Goal: Task Accomplishment & Management: Use online tool/utility

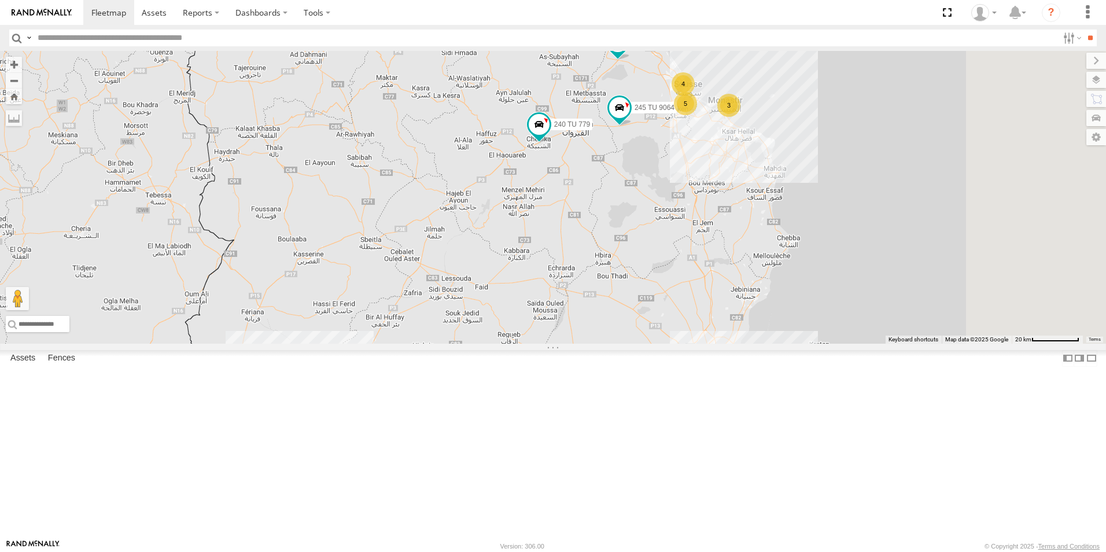
drag, startPoint x: 784, startPoint y: 208, endPoint x: 617, endPoint y: 294, distance: 188.6
click at [617, 294] on div "245 TU 9066 240 TU 779 241 TU 2027 245 TU 9057 245 TU 4329 245 TU 9060 245 TU 9…" at bounding box center [553, 197] width 1106 height 293
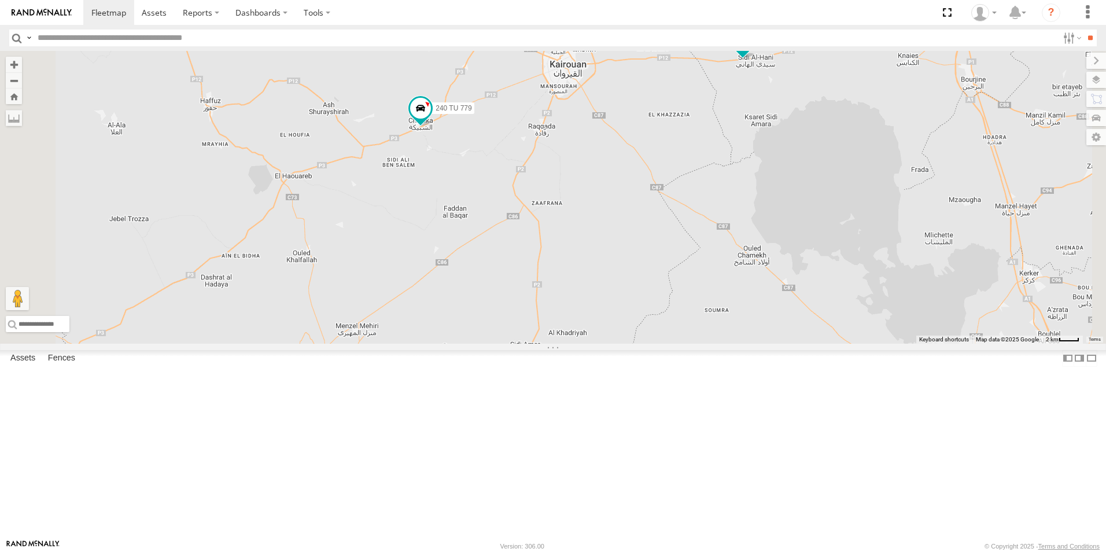
drag, startPoint x: 661, startPoint y: 258, endPoint x: 622, endPoint y: 278, distance: 43.5
click at [622, 278] on div "245 TU 9066 240 TU 779 241 TU 2027 245 TU 9057 245 TU 4329 245 TU 9060 245 TU 9…" at bounding box center [553, 197] width 1106 height 293
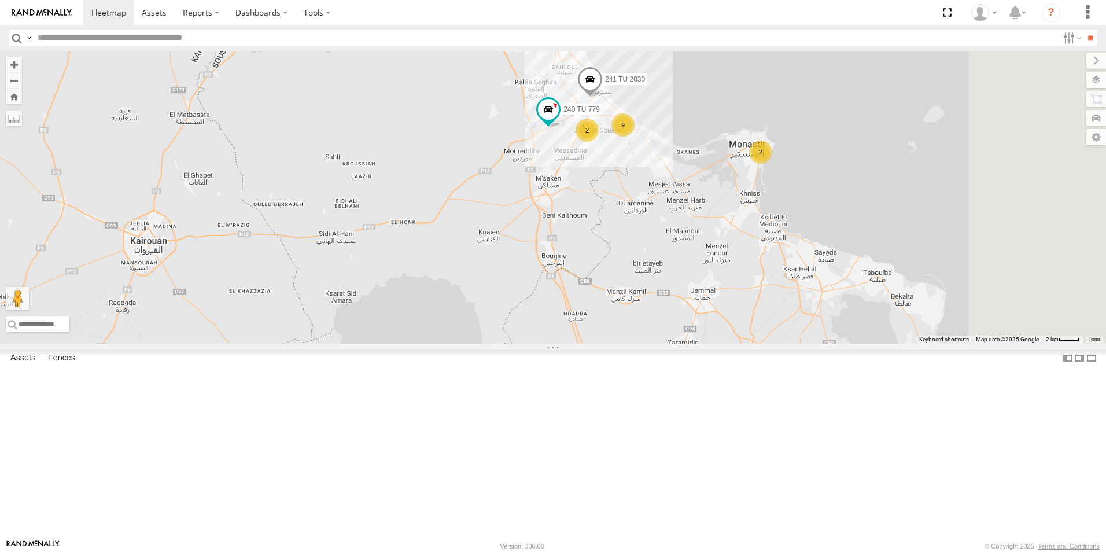
drag, startPoint x: 623, startPoint y: 271, endPoint x: 535, endPoint y: 342, distance: 112.7
click at [535, 342] on div "241 TU 2030 240 TU 779 9 2 2" at bounding box center [553, 197] width 1106 height 293
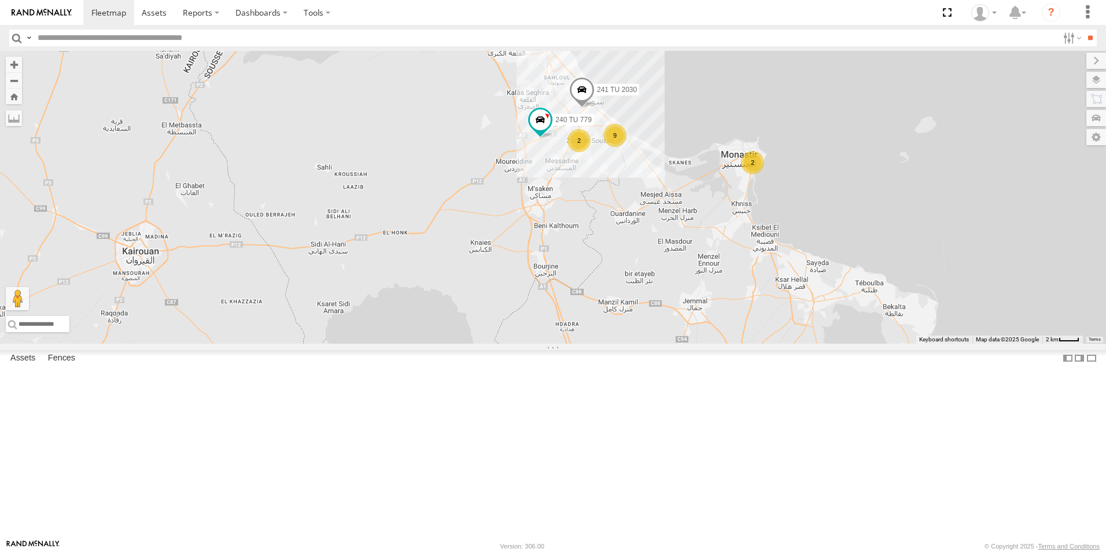
click at [637, 94] on span "241 TU 2030" at bounding box center [617, 90] width 40 height 8
click at [617, 322] on div "241 TU 2030 240 TU 779 9 2 2 241 TU 2030 Souse Branch نهج [PERSON_NAME] سوسة ال…" at bounding box center [553, 197] width 1106 height 293
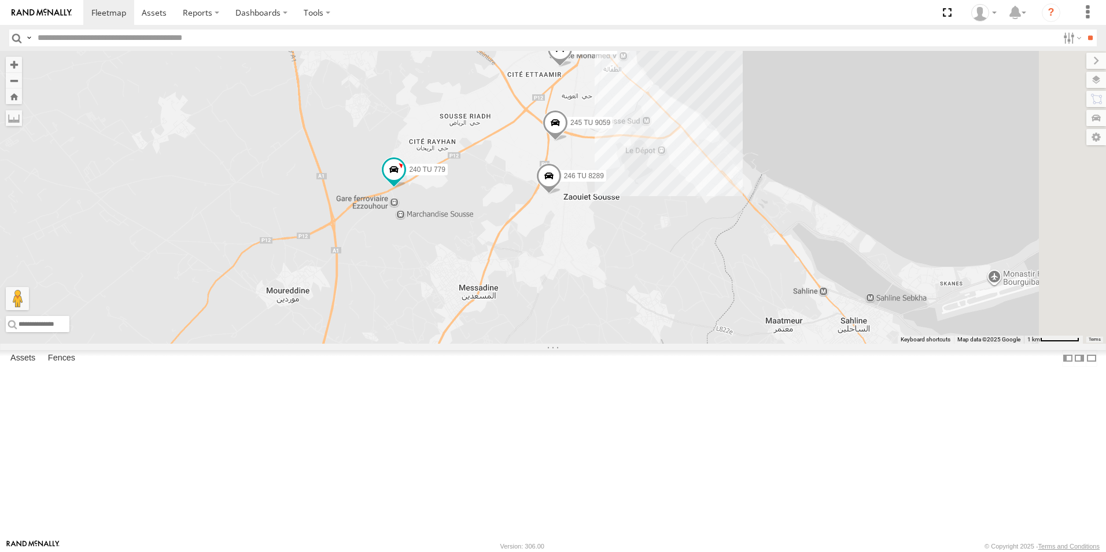
drag, startPoint x: 796, startPoint y: 146, endPoint x: 442, endPoint y: 455, distance: 469.4
click at [442, 344] on div "241 TU 2030 240 TU 779 246 TU 8289 245 TU 9059" at bounding box center [553, 197] width 1106 height 293
click at [738, 227] on div "241 TU 2030 240 TU 779 246 TU 8289 245 TU 9059 9" at bounding box center [553, 197] width 1106 height 293
click at [610, 127] on span "245 TU 9059" at bounding box center [590, 123] width 40 height 8
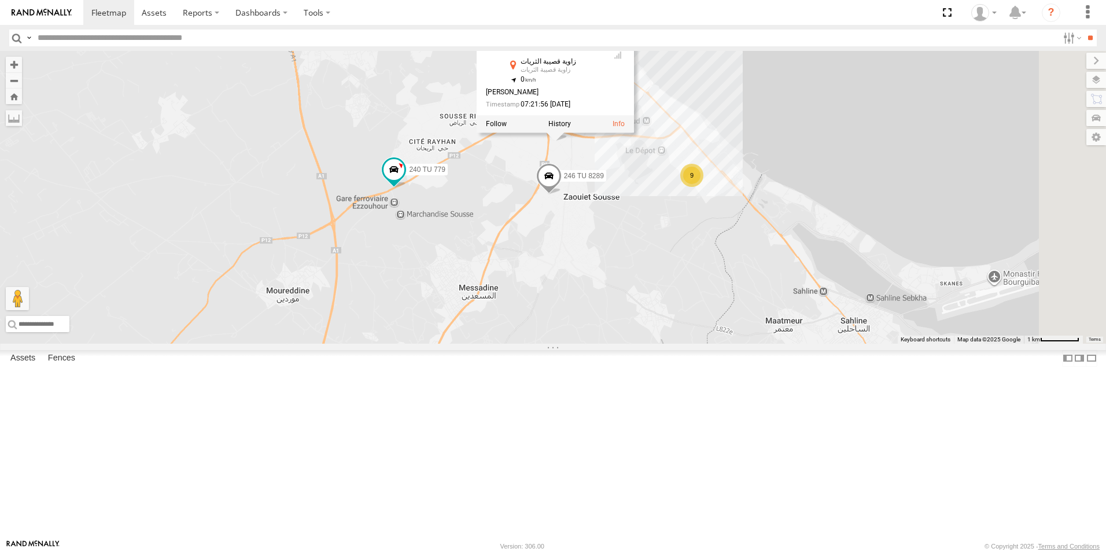
click at [604, 180] on span "246 TU 8289" at bounding box center [584, 176] width 40 height 8
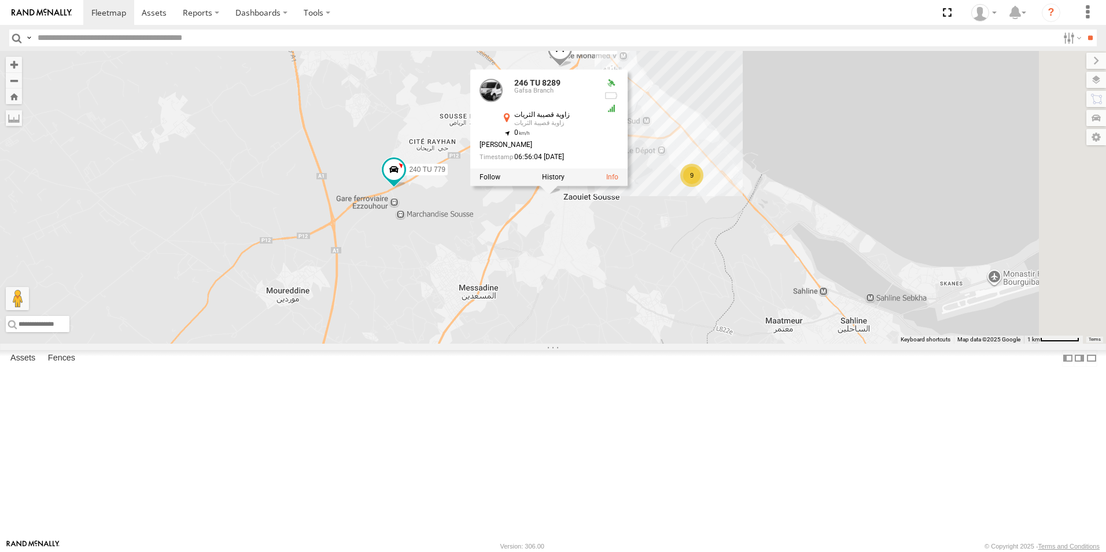
click at [615, 53] on span "241 TU 2030" at bounding box center [595, 49] width 40 height 8
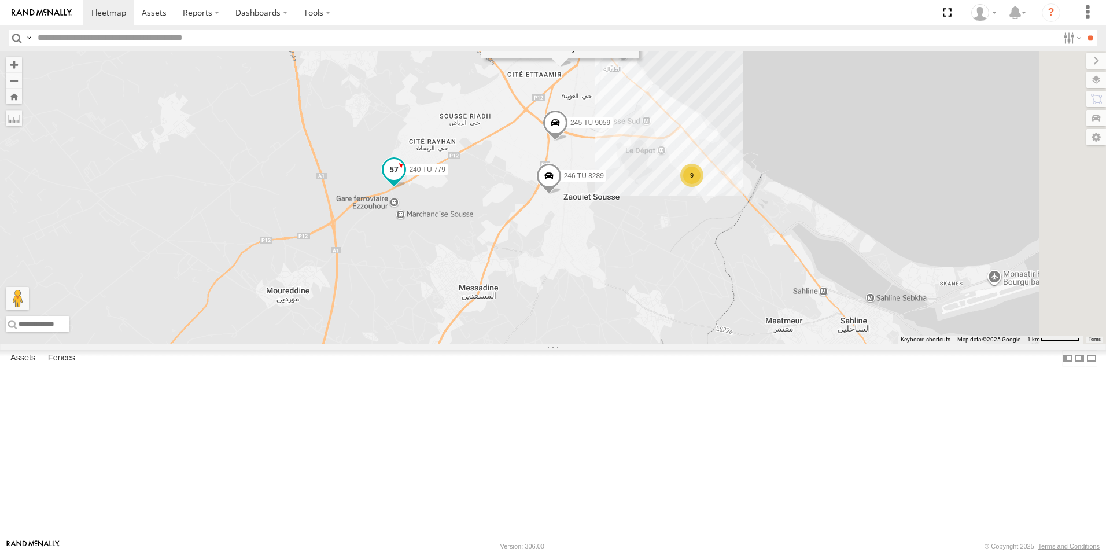
click at [445, 174] on span "240 TU 779" at bounding box center [427, 169] width 36 height 8
click at [606, 182] on label "246 TU 8289" at bounding box center [580, 176] width 51 height 12
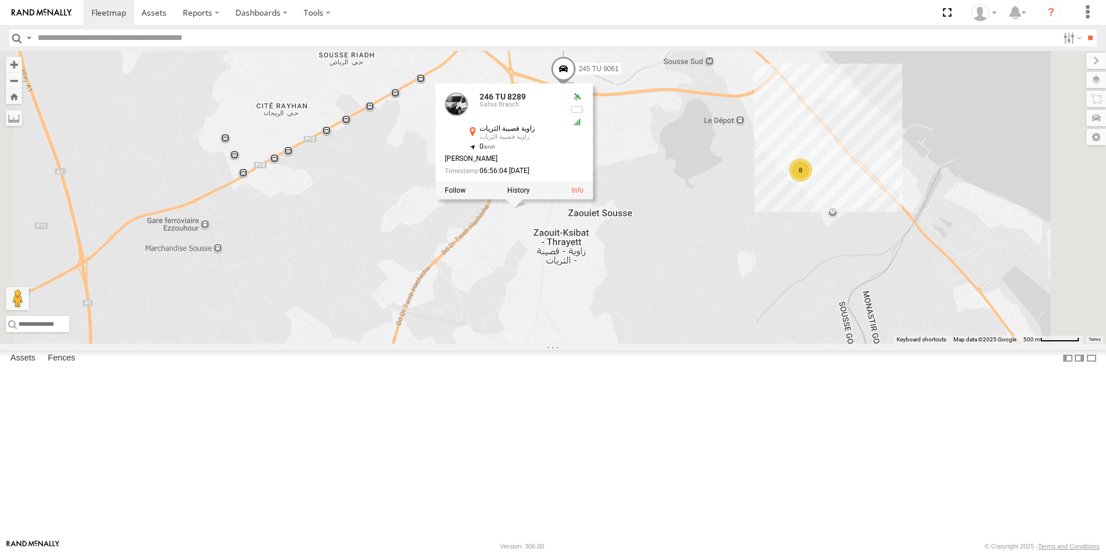
click at [618, 73] on span "245 TU 9061" at bounding box center [598, 69] width 40 height 8
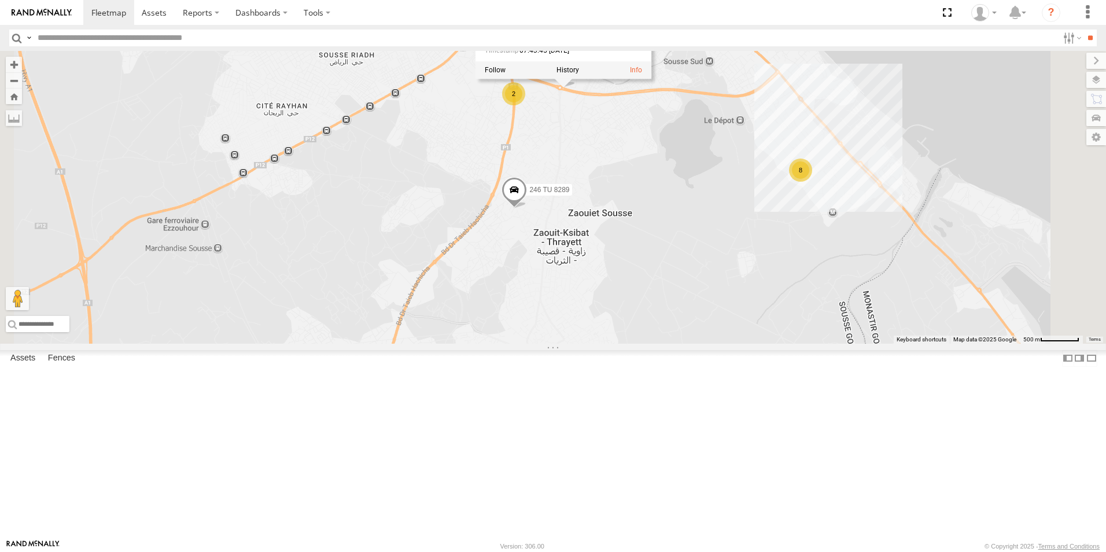
click at [742, 195] on div "241 TU 2030 245 TU 9061 246 TU 8289 8 2 245 TU 9061 [GEOGRAPHIC_DATA] طريق [GEO…" at bounding box center [553, 197] width 1106 height 293
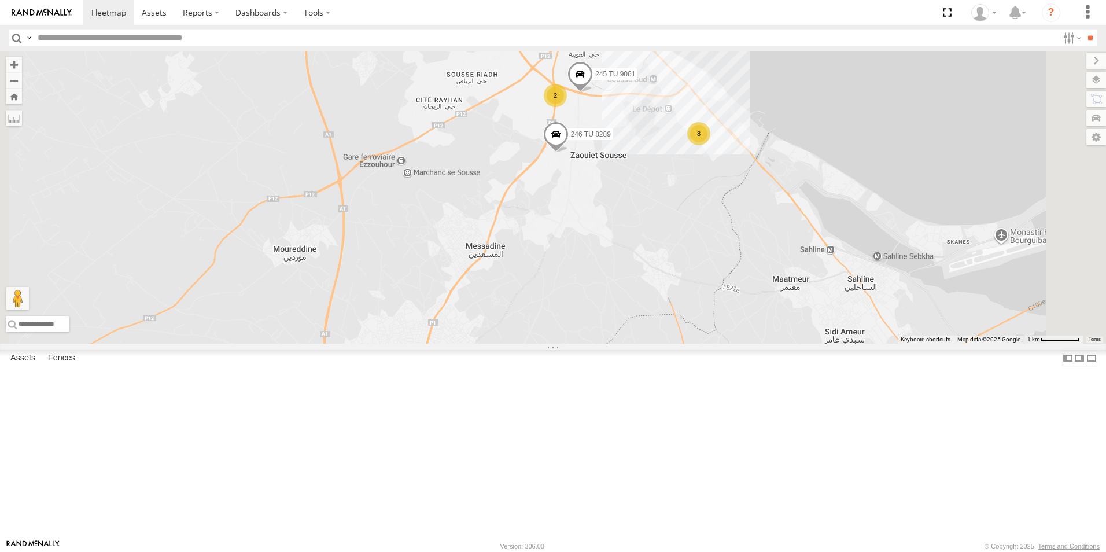
click at [624, 13] on label "241 TU 2030" at bounding box center [598, 7] width 51 height 12
click at [637, 160] on div "241 TU 2030 245 TU 9061 246 TU 8289 8 2 241 TU 2030 Souse Branch نهج [PERSON_NA…" at bounding box center [553, 197] width 1106 height 293
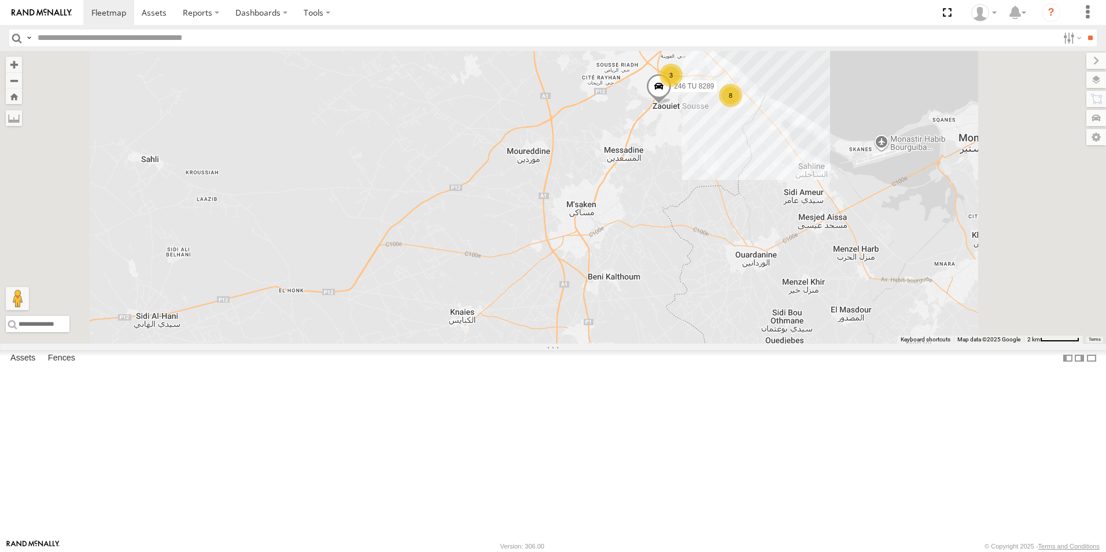
click at [714, 91] on span "246 TU 8289" at bounding box center [694, 87] width 40 height 8
click at [729, 218] on div "241 TU 2030 8 3 246 TU 8289 246 TU 8289 [GEOGRAPHIC_DATA] زاوية قصيبة الثريات ز…" at bounding box center [553, 197] width 1106 height 293
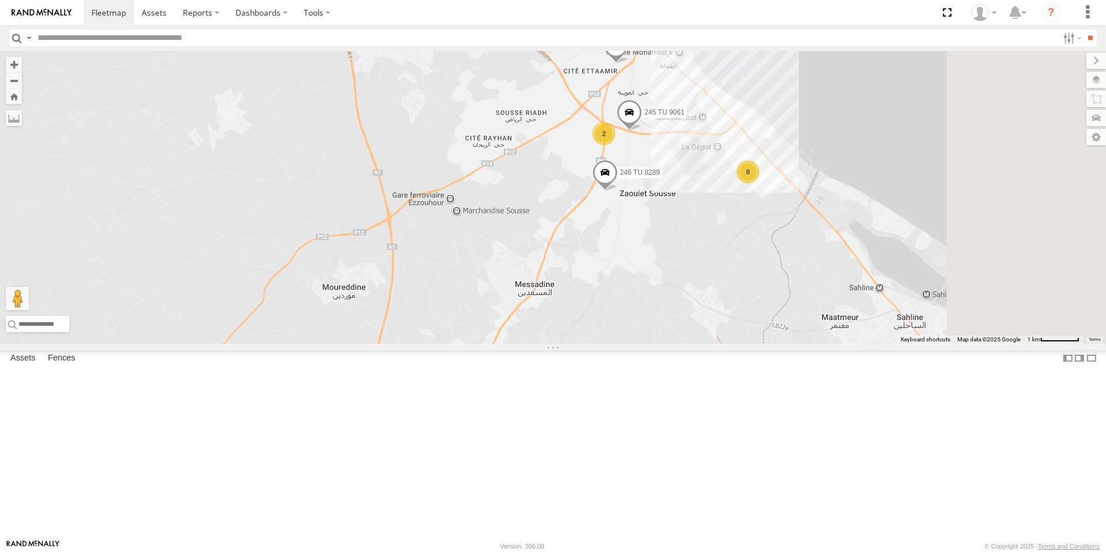
drag, startPoint x: 729, startPoint y: 216, endPoint x: 593, endPoint y: 319, distance: 171.3
click at [586, 333] on div "241 TU 2030 246 TU 8289 8 245 TU 9061 2" at bounding box center [553, 197] width 1106 height 293
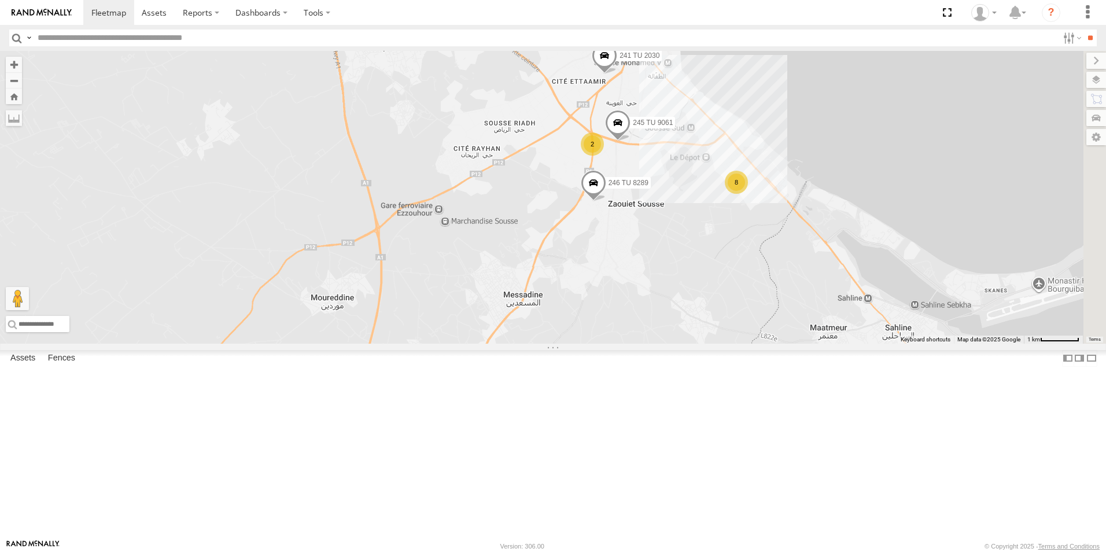
click at [673, 127] on span "245 TU 9061" at bounding box center [653, 123] width 40 height 8
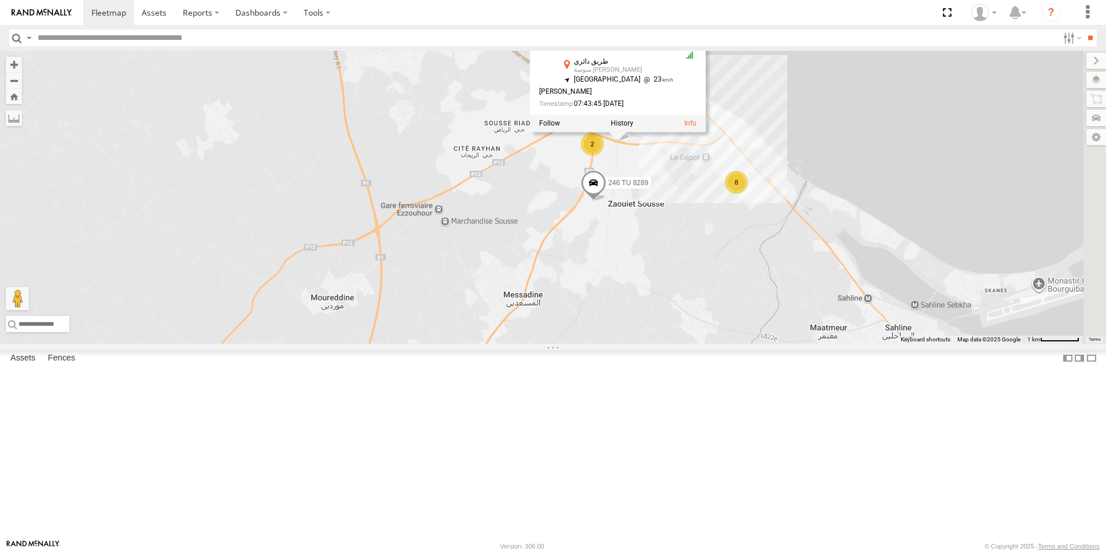
click at [636, 270] on div "241 TU 2030 246 TU 8289 8 245 TU 9061 2 245 TU 9061 [GEOGRAPHIC_DATA] طريق [GEO…" at bounding box center [553, 197] width 1106 height 293
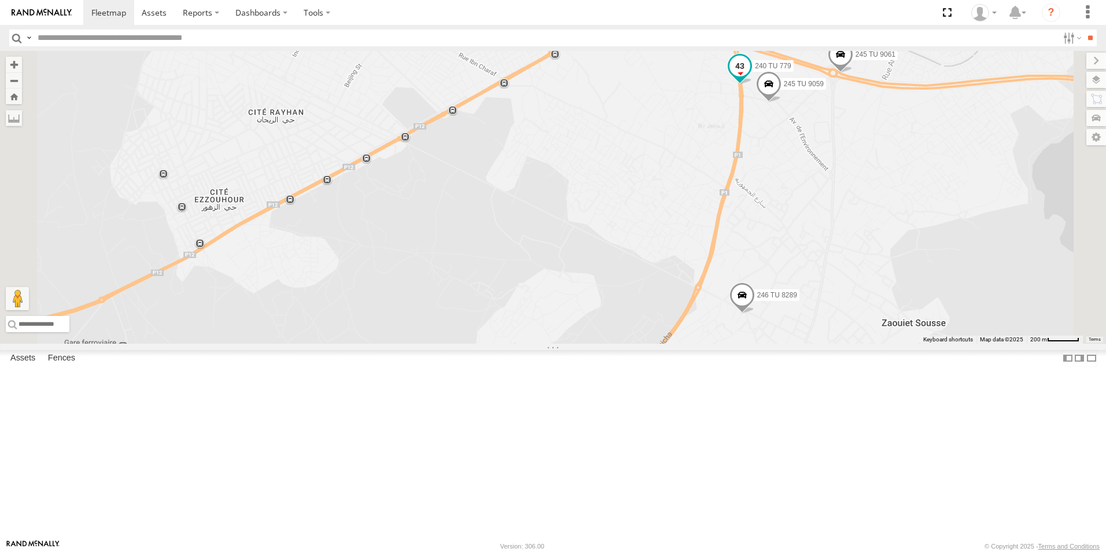
click at [791, 70] on span "240 TU 779" at bounding box center [773, 66] width 36 height 8
click at [834, 220] on div "245 TU 9061 240 TU 779 246 TU 8289 245 TU 9059 240 TU 779 [GEOGRAPHIC_DATA] و ط…" at bounding box center [553, 197] width 1106 height 293
click at [824, 88] on span "245 TU 9059" at bounding box center [804, 84] width 40 height 8
click at [807, 239] on div "245 TU 9061 240 TU 779 246 TU 8289 245 TU 9059 [GEOGRAPHIC_DATA] الثريات زاوية …" at bounding box center [553, 197] width 1106 height 293
